Goal: Task Accomplishment & Management: Use online tool/utility

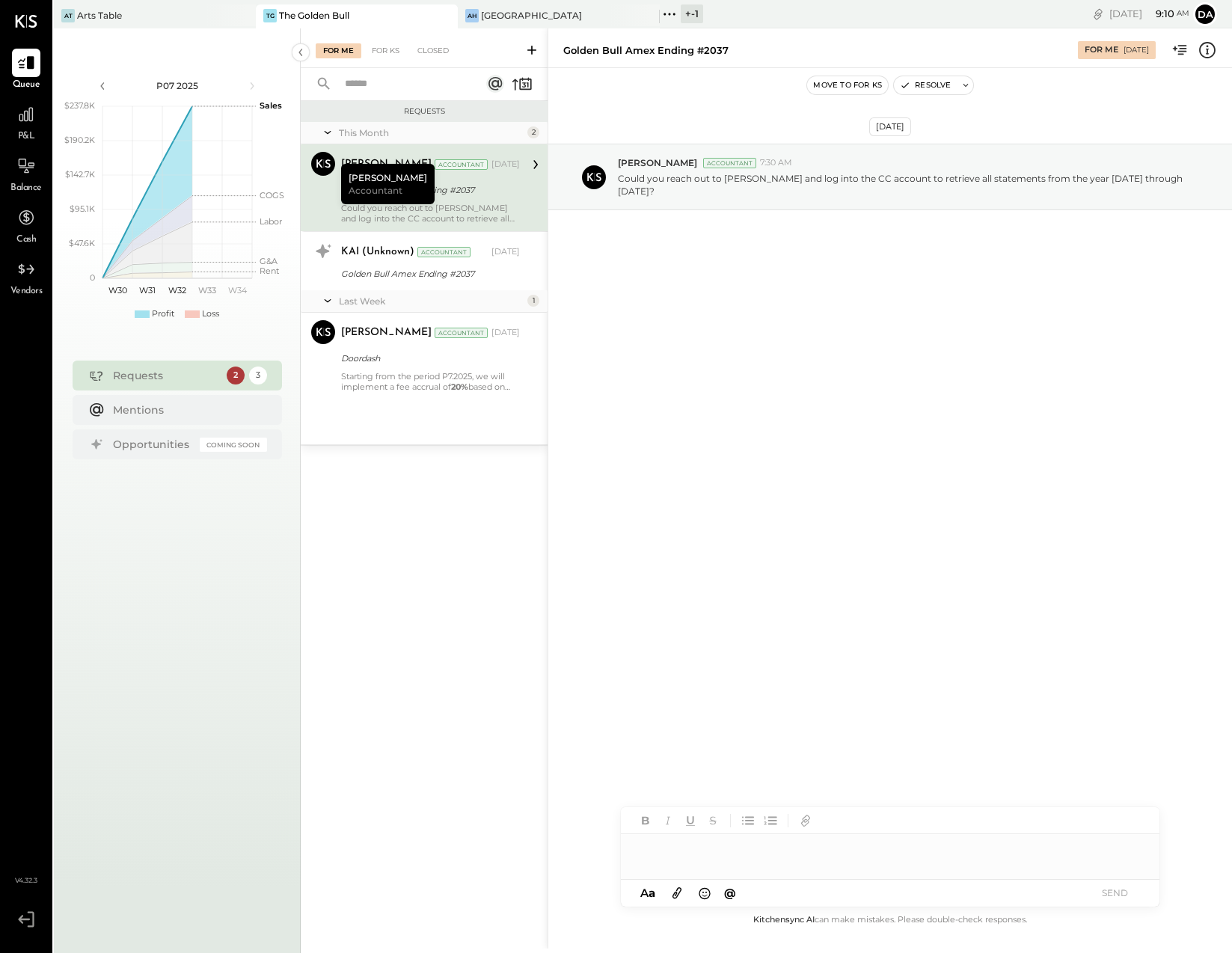
click at [672, 15] on icon at bounding box center [669, 14] width 19 height 19
click at [696, 9] on div "+ -1" at bounding box center [691, 14] width 22 height 18
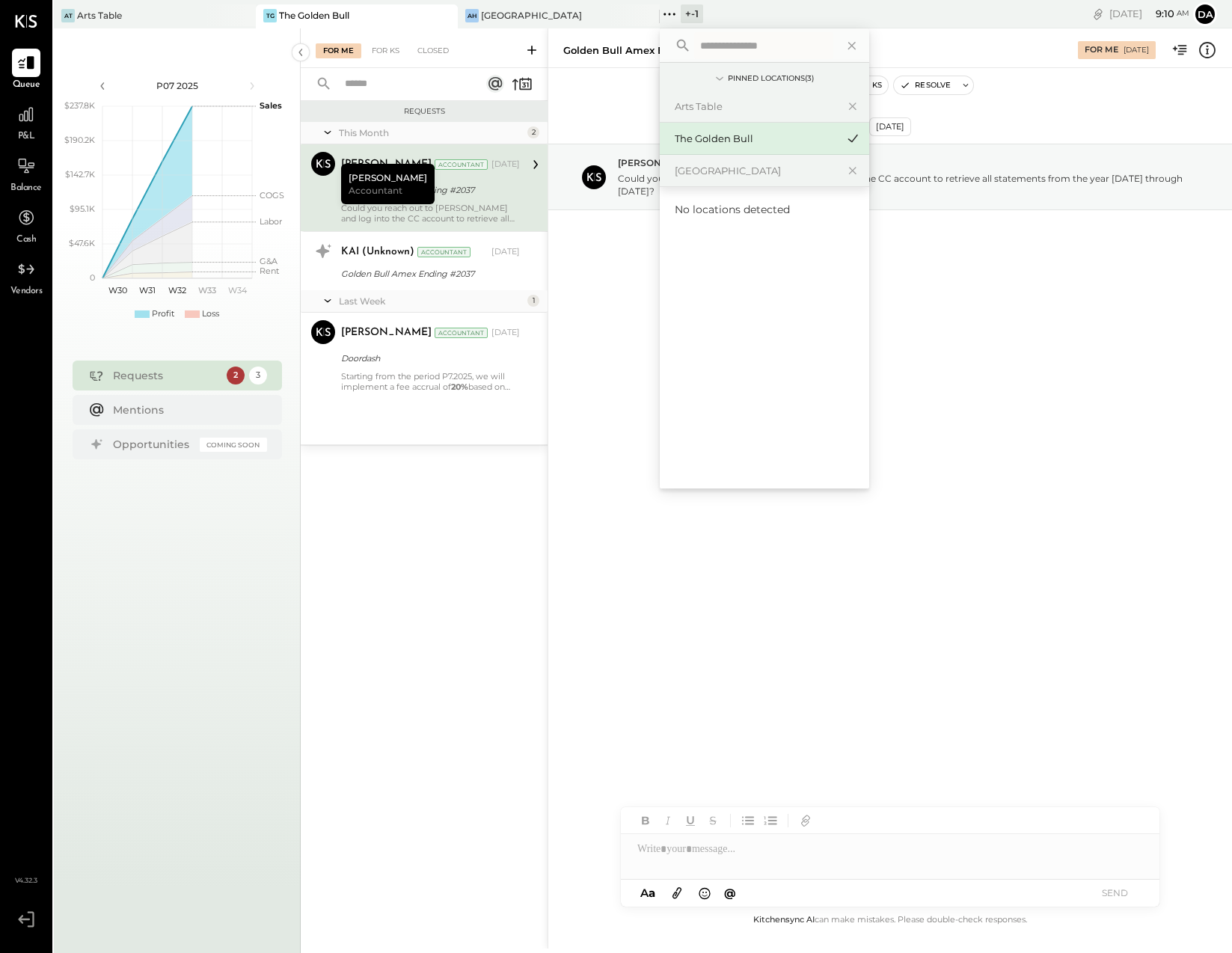
click at [782, 4] on div "[DATE] 9 : 10 am da User Profile" at bounding box center [1001, 14] width 462 height 28
